Goal: Transaction & Acquisition: Subscribe to service/newsletter

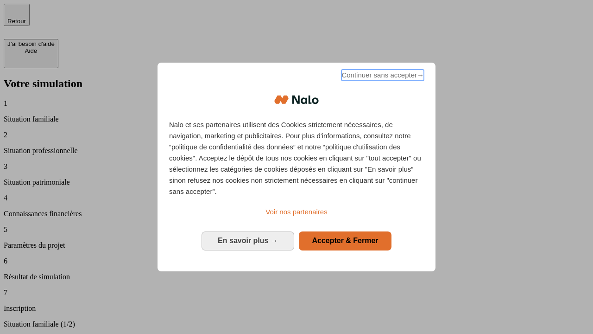
click at [382, 76] on span "Continuer sans accepter →" at bounding box center [383, 75] width 82 height 11
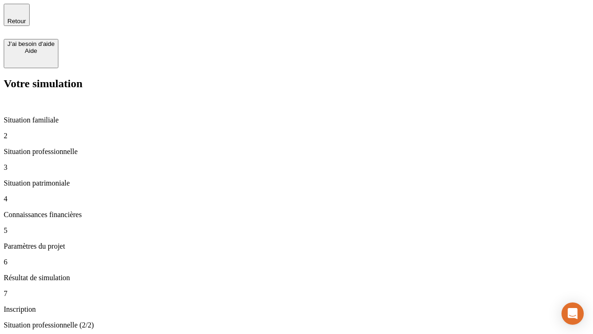
type input "70 000"
type input "1 000"
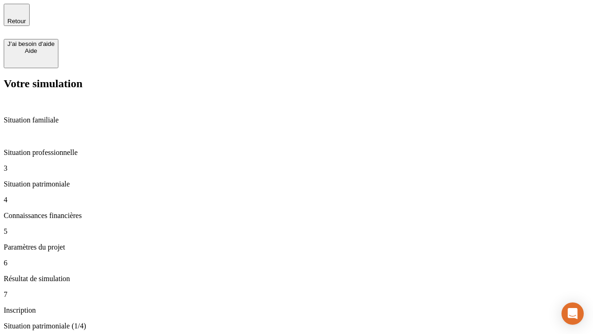
type input "800"
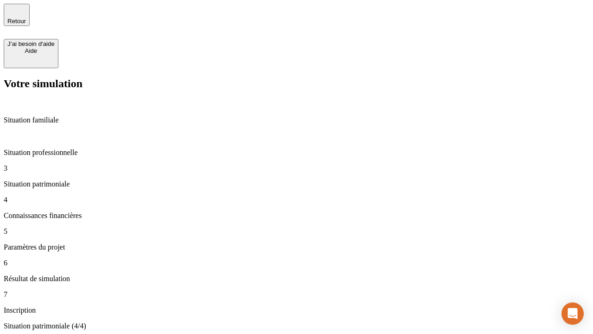
type input "6"
type input "400"
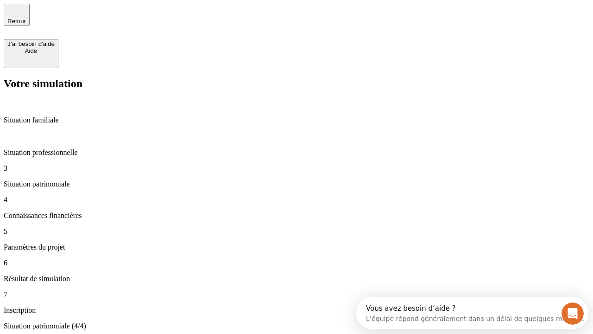
type input "3"
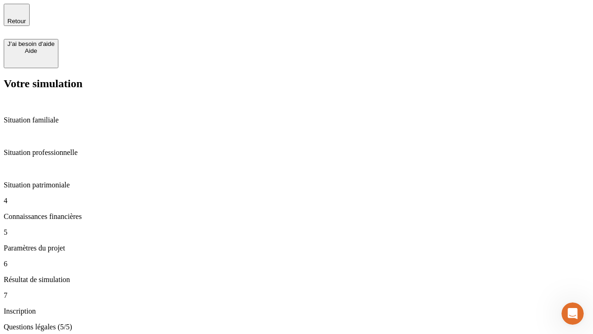
type input "35"
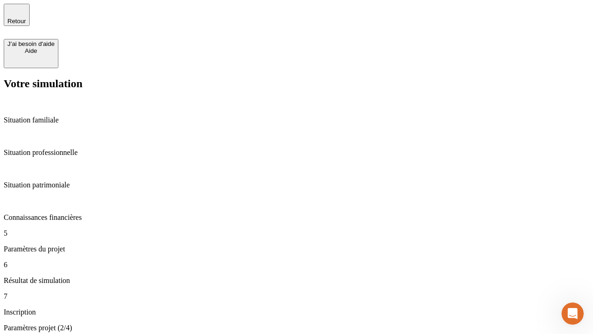
type input "500"
type input "640"
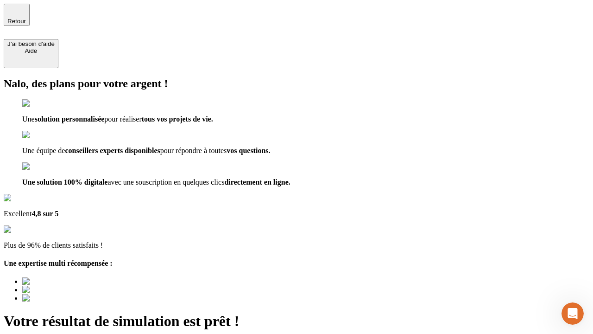
type input "[EMAIL_ADDRESS][DOMAIN_NAME]"
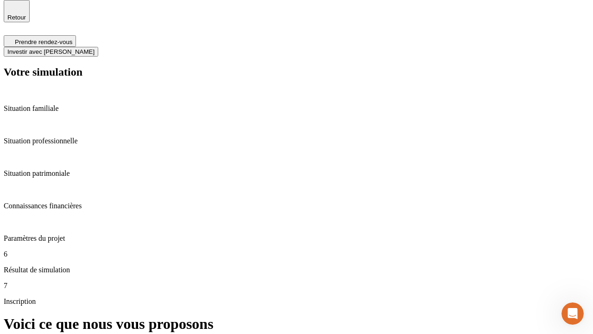
click at [95, 48] on span "Investir avec [PERSON_NAME]" at bounding box center [50, 51] width 87 height 7
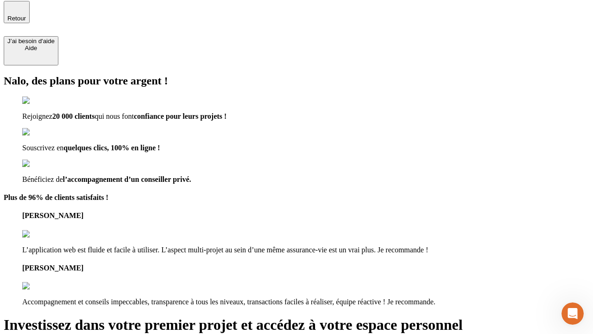
type input "[EMAIL_ADDRESS][DOMAIN_NAME]"
